Goal: Task Accomplishment & Management: Use online tool/utility

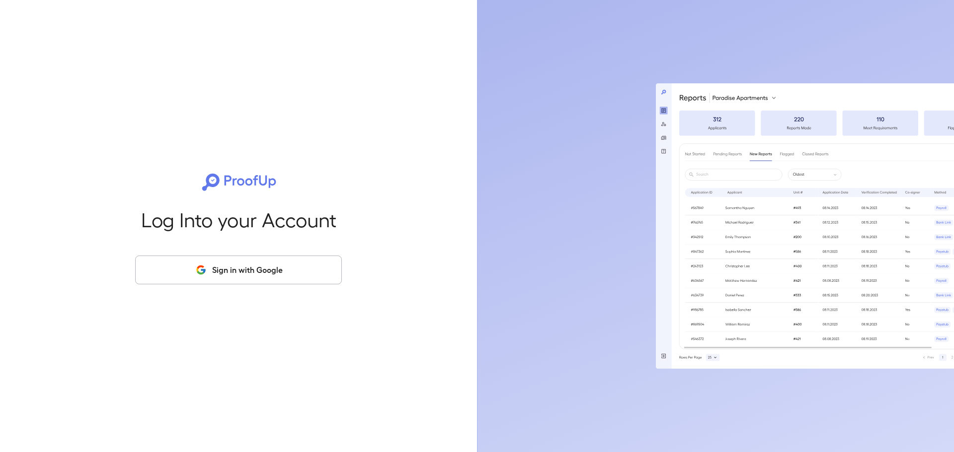
click at [244, 277] on button "Sign in with Google" at bounding box center [238, 270] width 207 height 29
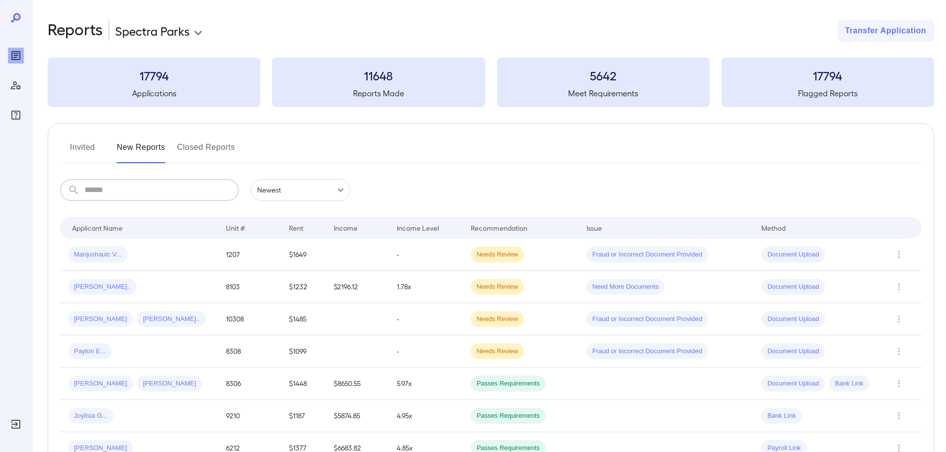
drag, startPoint x: 159, startPoint y: 193, endPoint x: 152, endPoint y: 191, distance: 7.2
click at [159, 193] on input "text" at bounding box center [161, 190] width 154 height 22
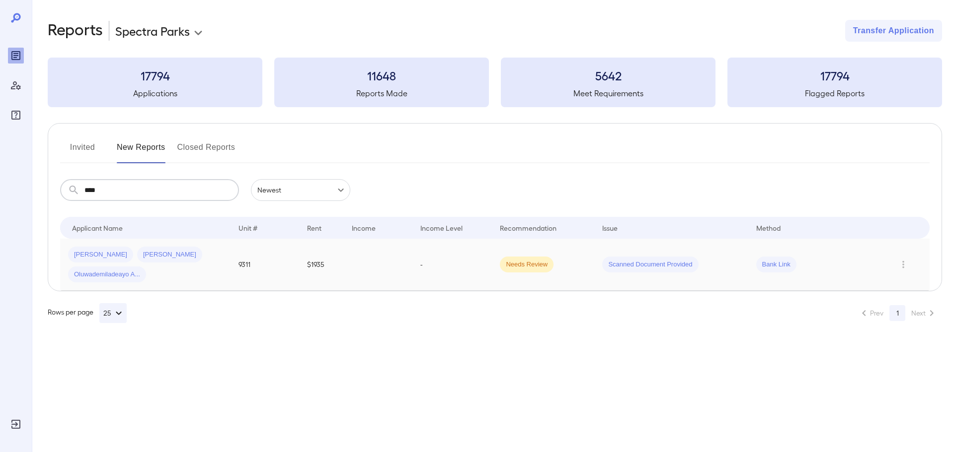
type input "****"
click at [191, 257] on div "[PERSON_NAME] [PERSON_NAME] Oluwademiladeayo A..." at bounding box center [145, 265] width 154 height 36
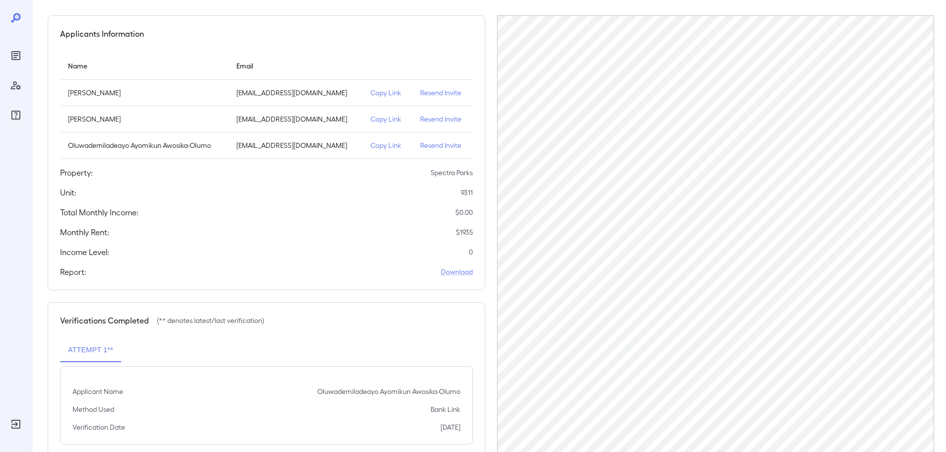
scroll to position [49, 0]
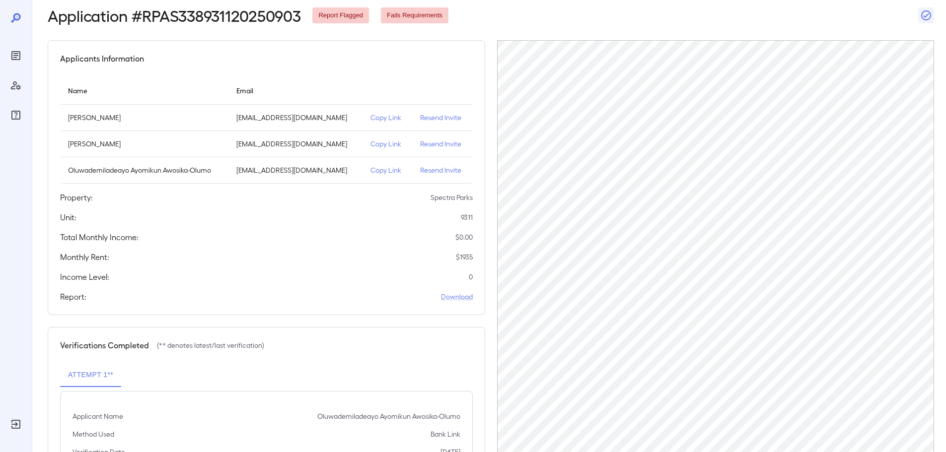
click at [382, 118] on p "Copy Link" at bounding box center [388, 118] width 34 height 10
click at [387, 114] on p "Copy Link" at bounding box center [388, 118] width 34 height 10
